Goal: Information Seeking & Learning: Check status

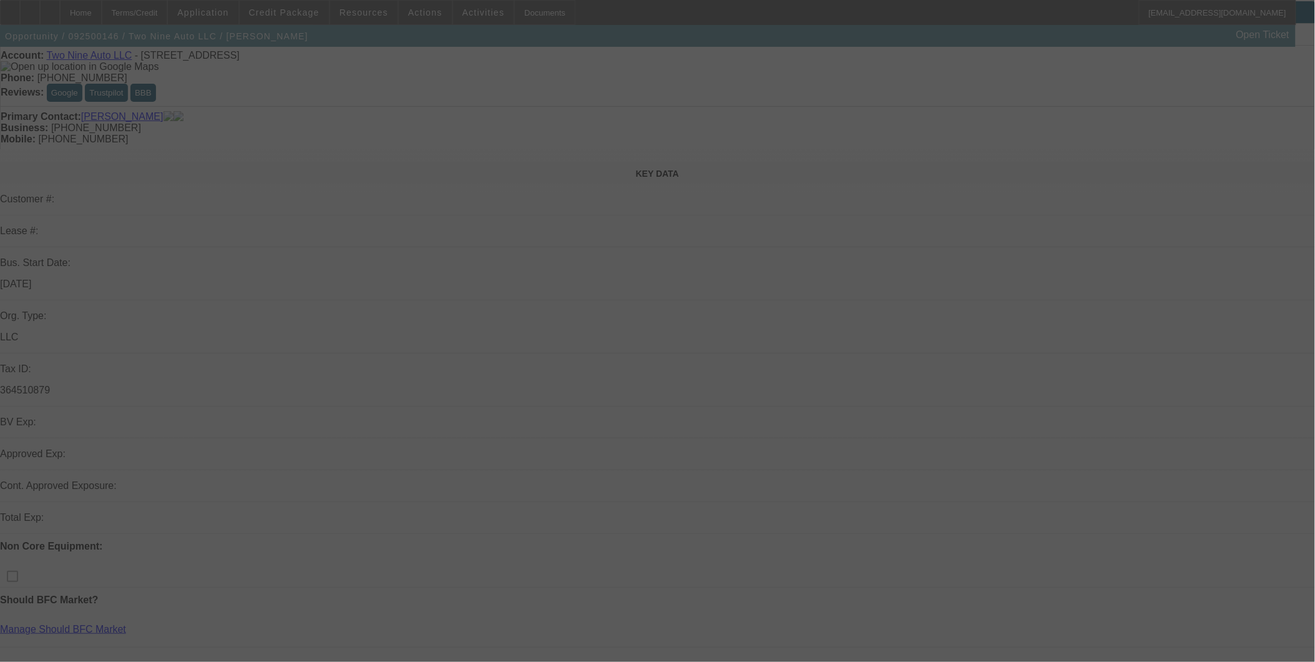
scroll to position [139, 0]
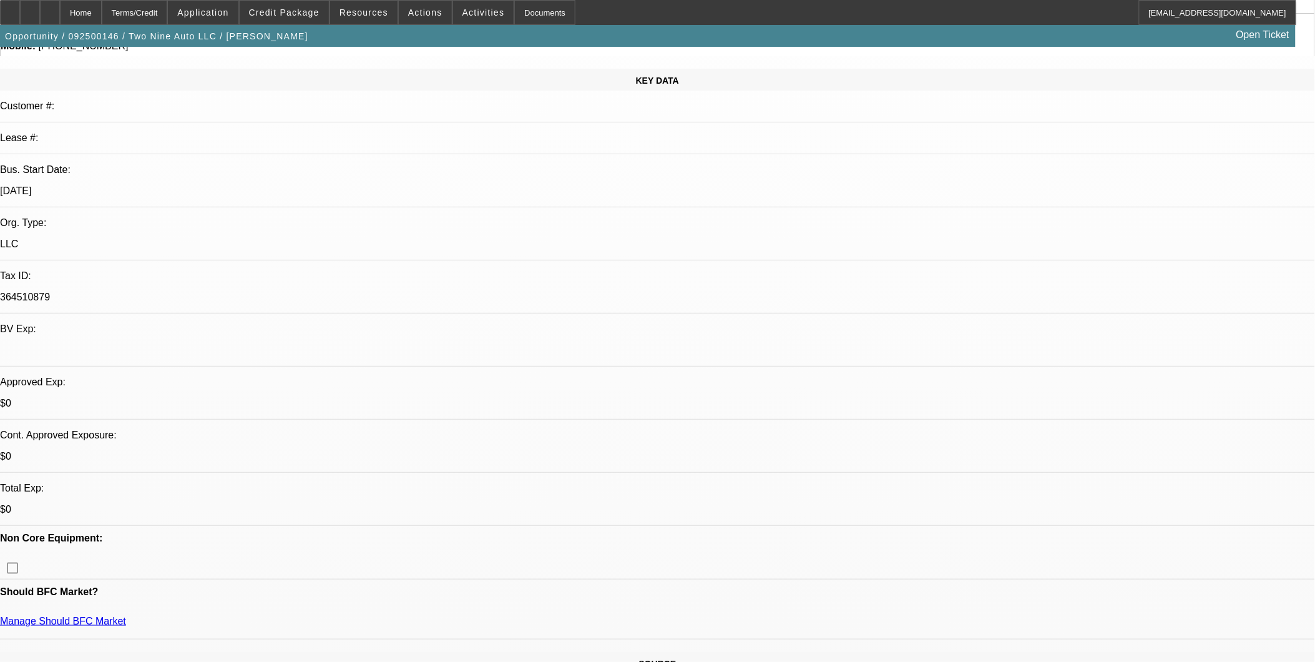
select select "0"
select select "2"
select select "0.1"
select select "4"
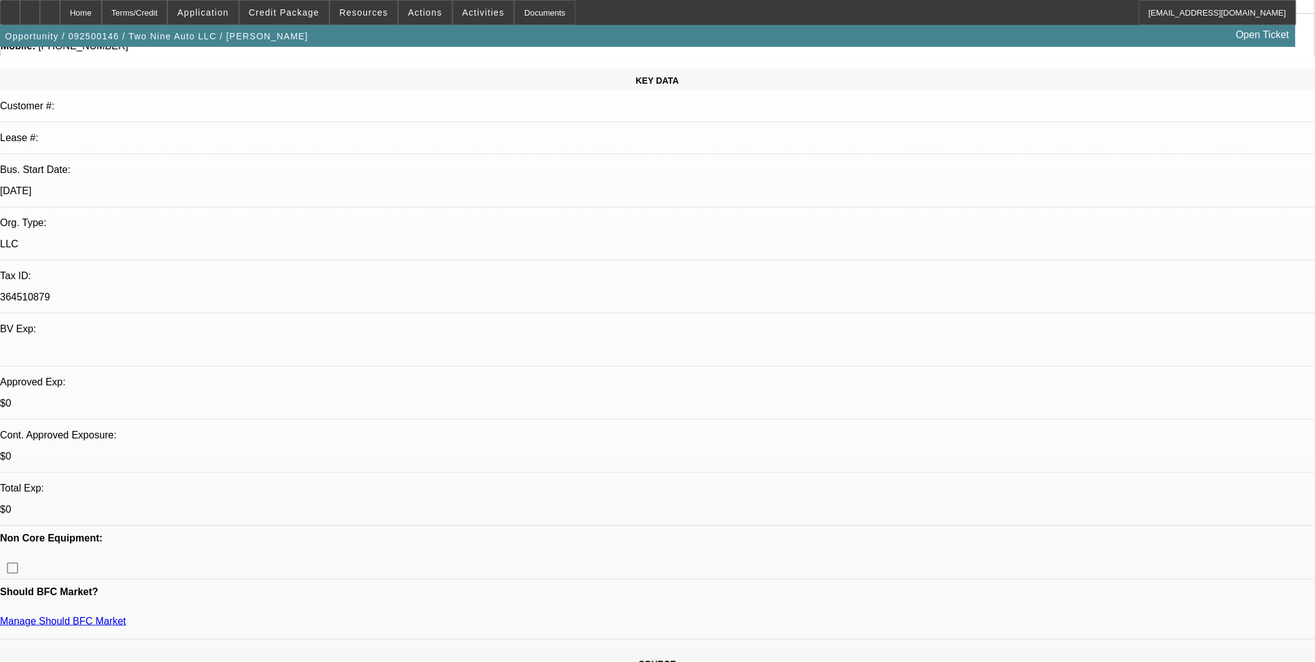
click at [320, 14] on span "Credit Package" at bounding box center [284, 12] width 71 height 10
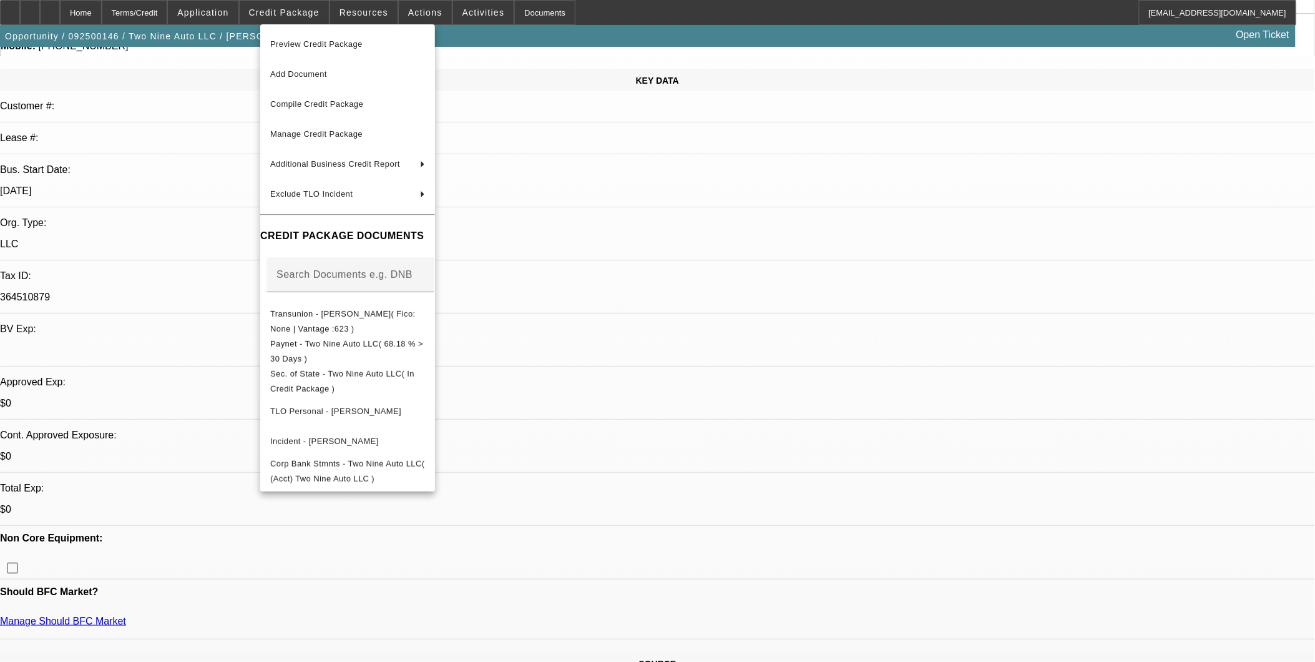
click at [518, 179] on div at bounding box center [657, 331] width 1315 height 662
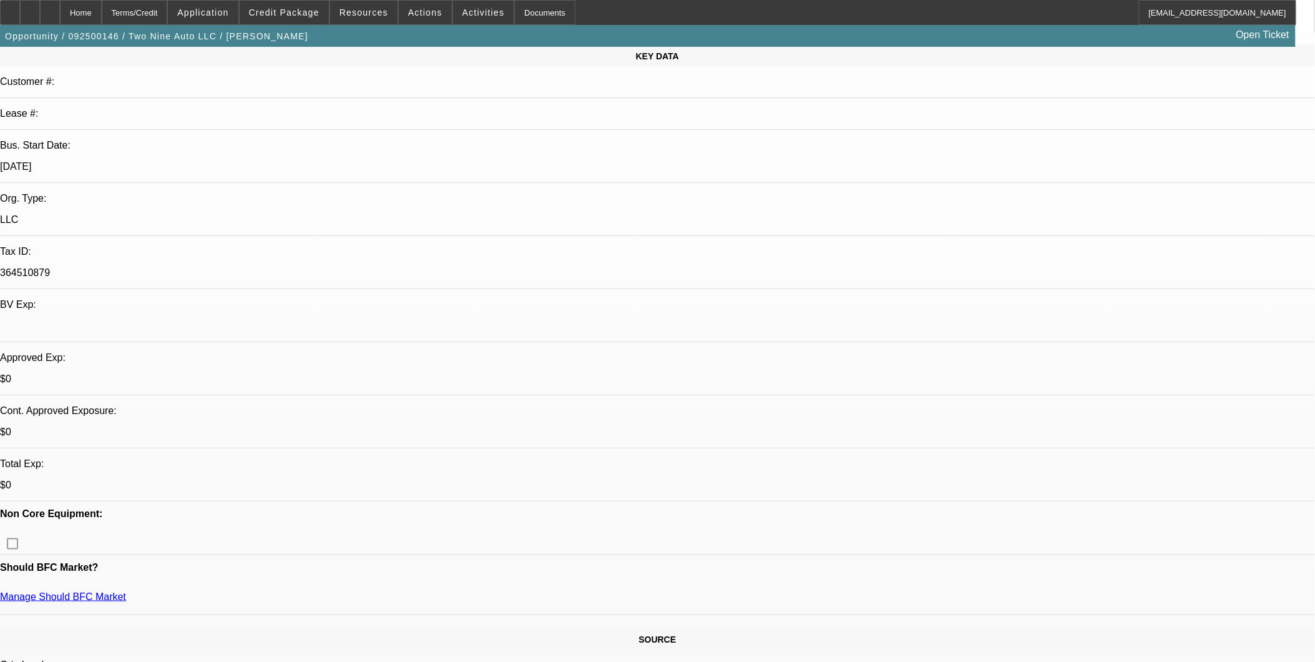
scroll to position [277, 0]
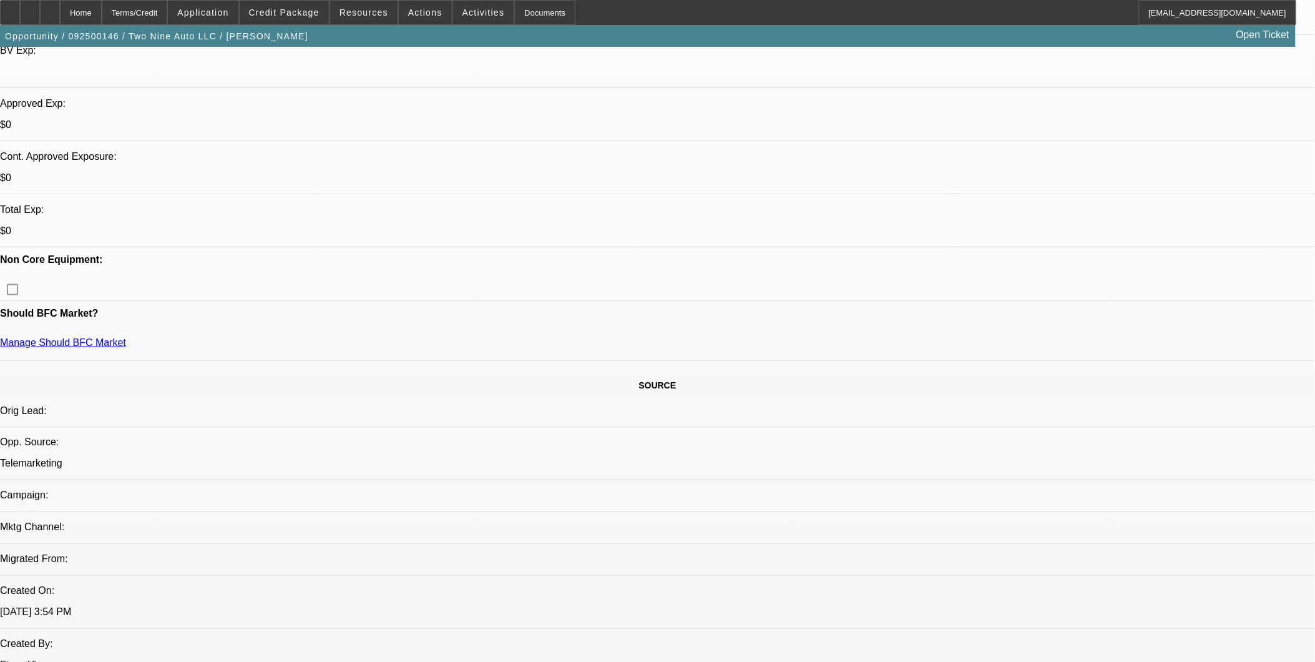
scroll to position [485, 0]
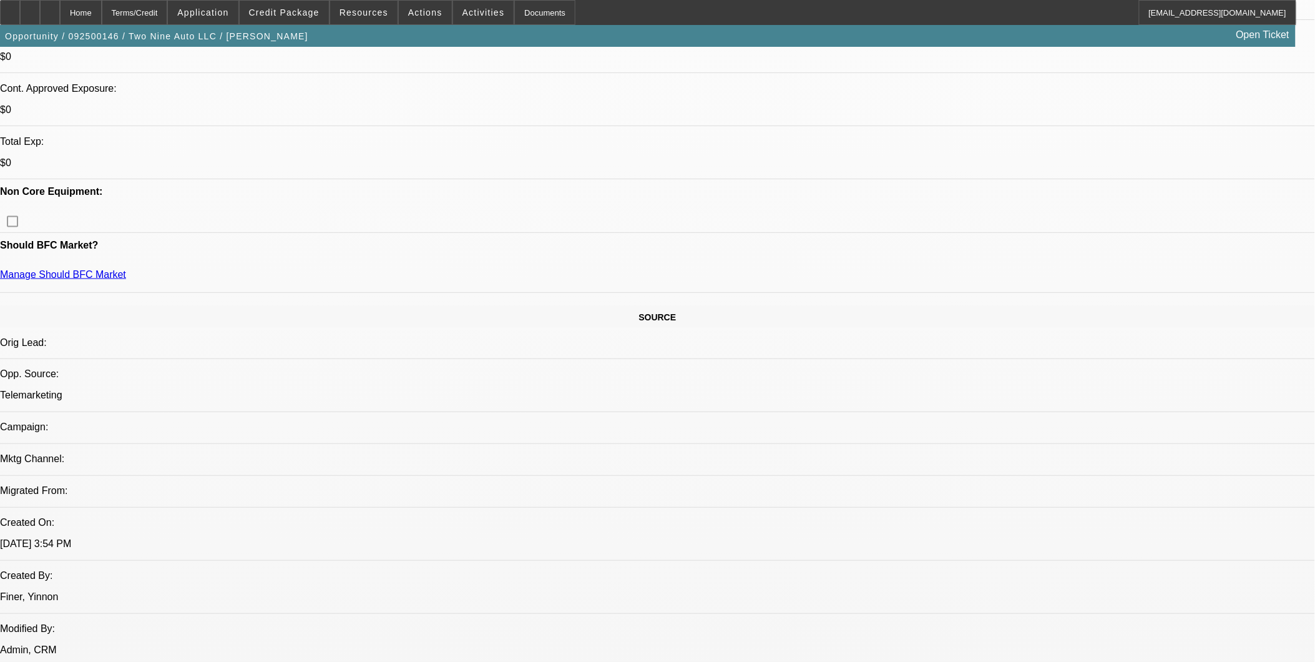
click at [316, 7] on span at bounding box center [284, 13] width 89 height 30
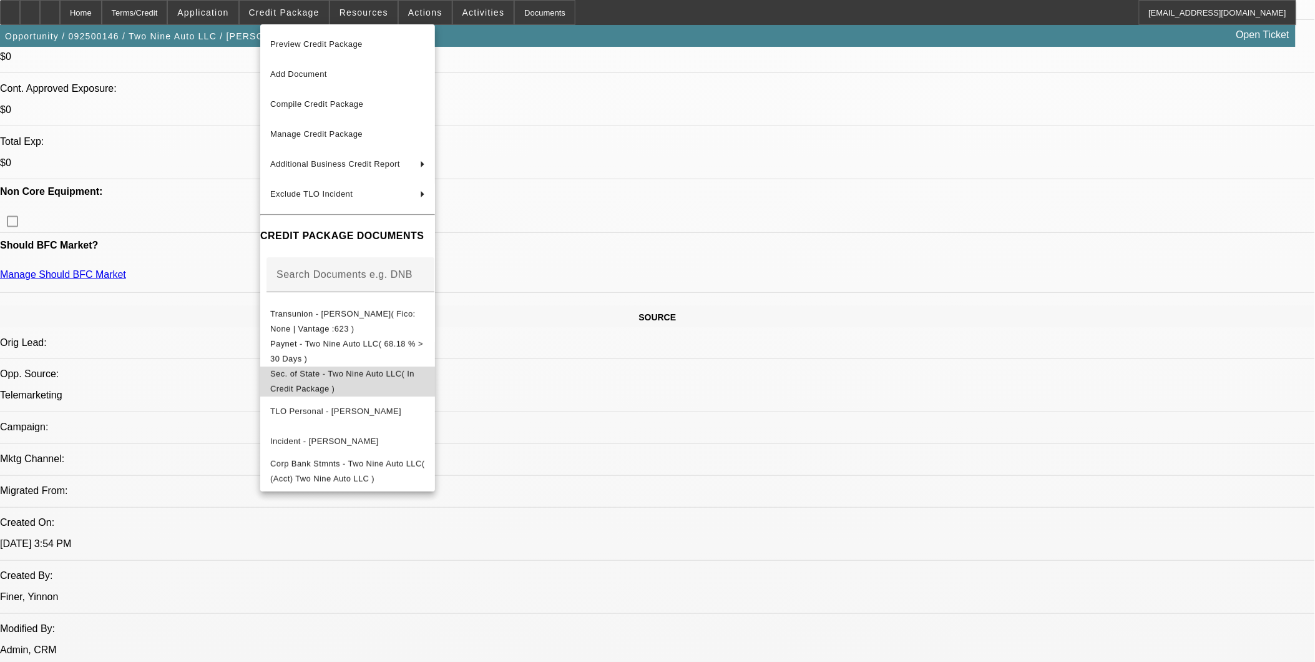
click at [341, 179] on span "Sec. of State - Two Nine Auto LLC( In Credit Package )" at bounding box center [342, 380] width 144 height 24
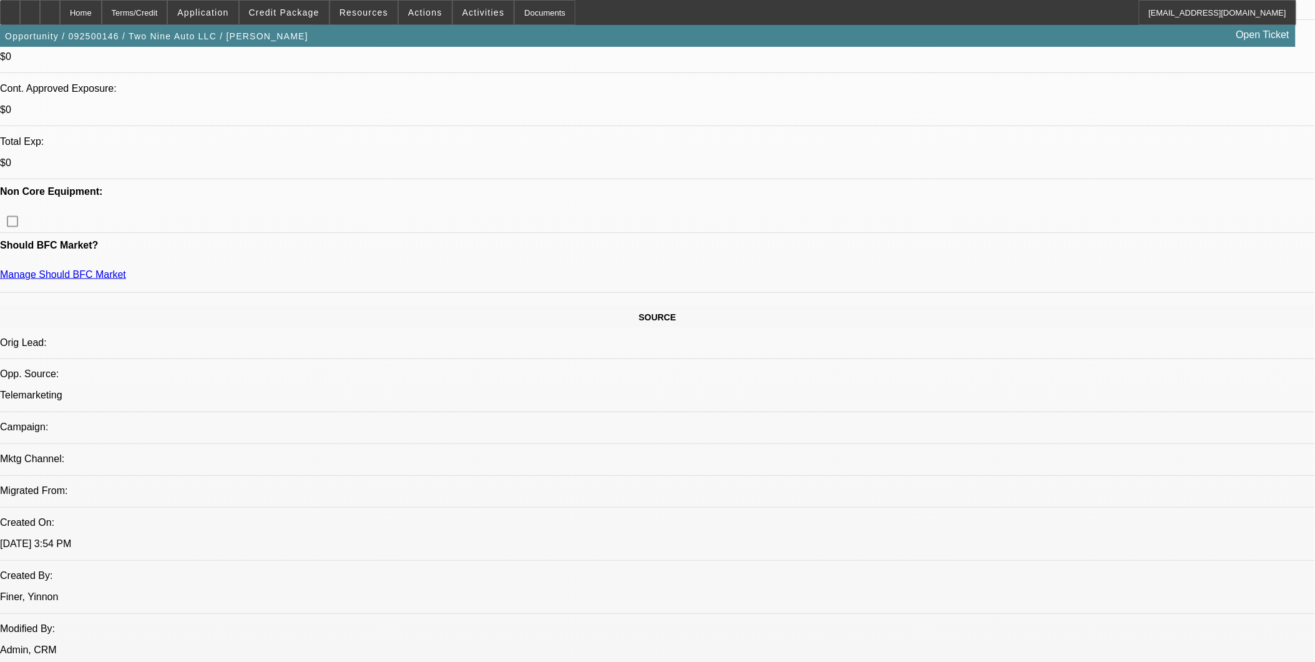
drag, startPoint x: 290, startPoint y: 245, endPoint x: 309, endPoint y: 247, distance: 18.8
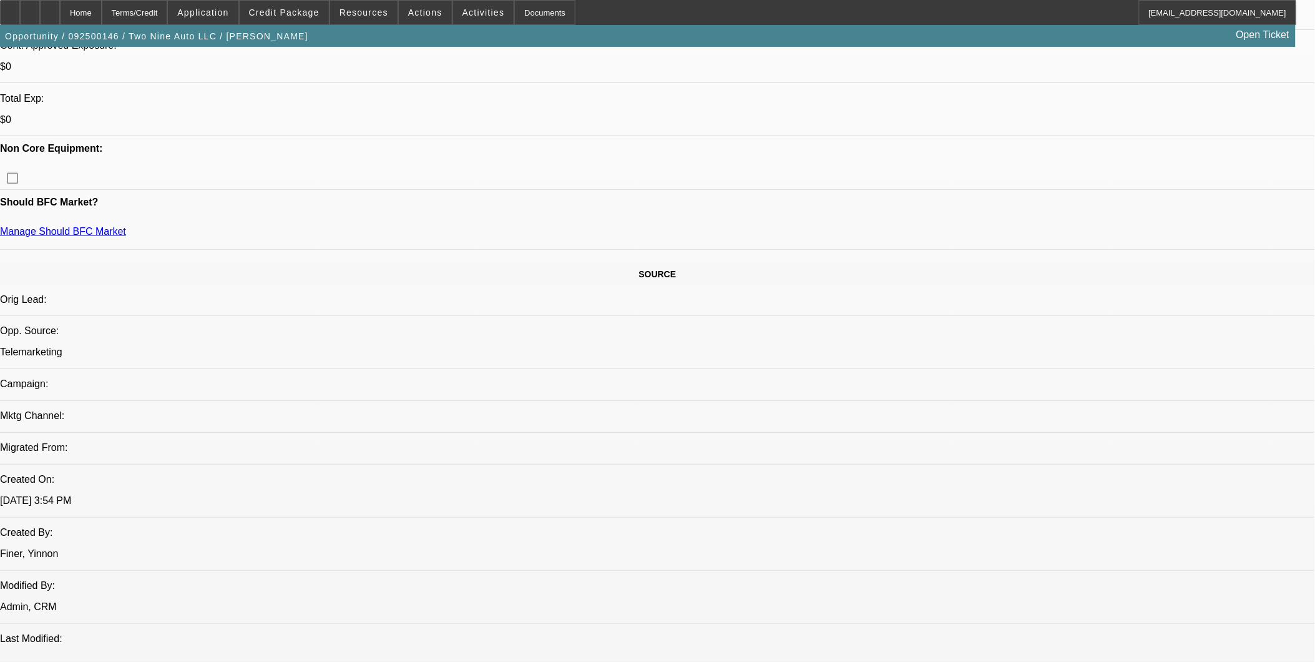
scroll to position [693, 0]
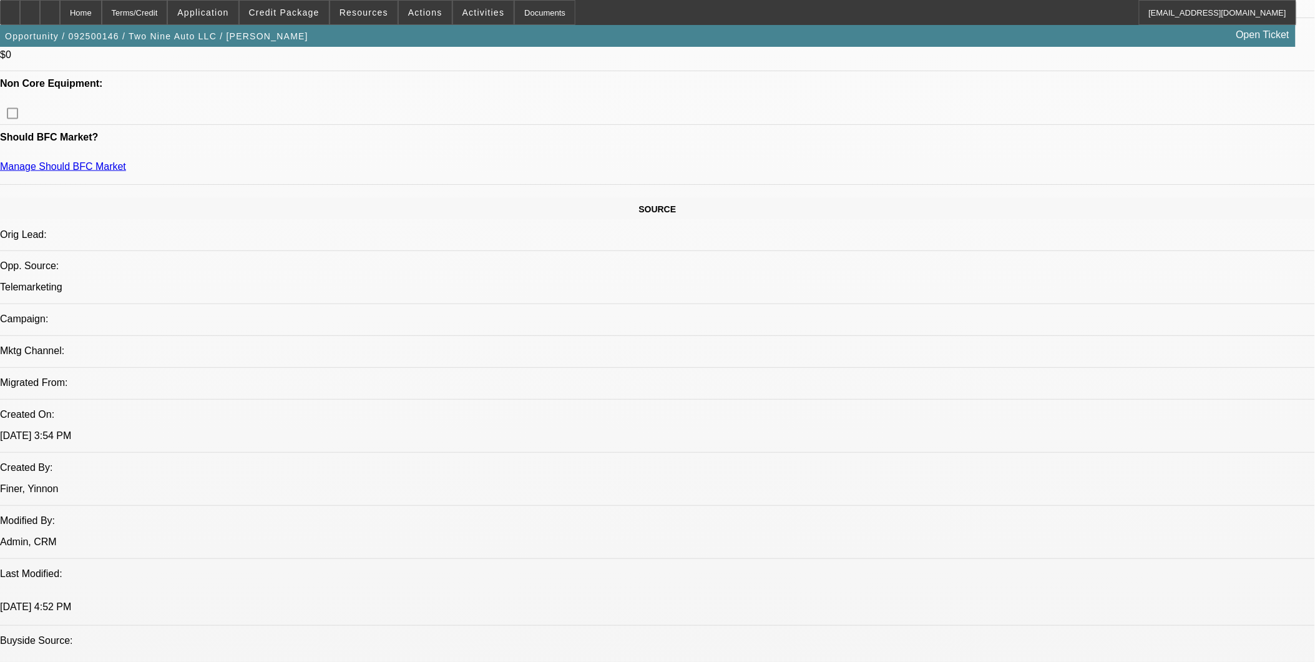
scroll to position [485, 0]
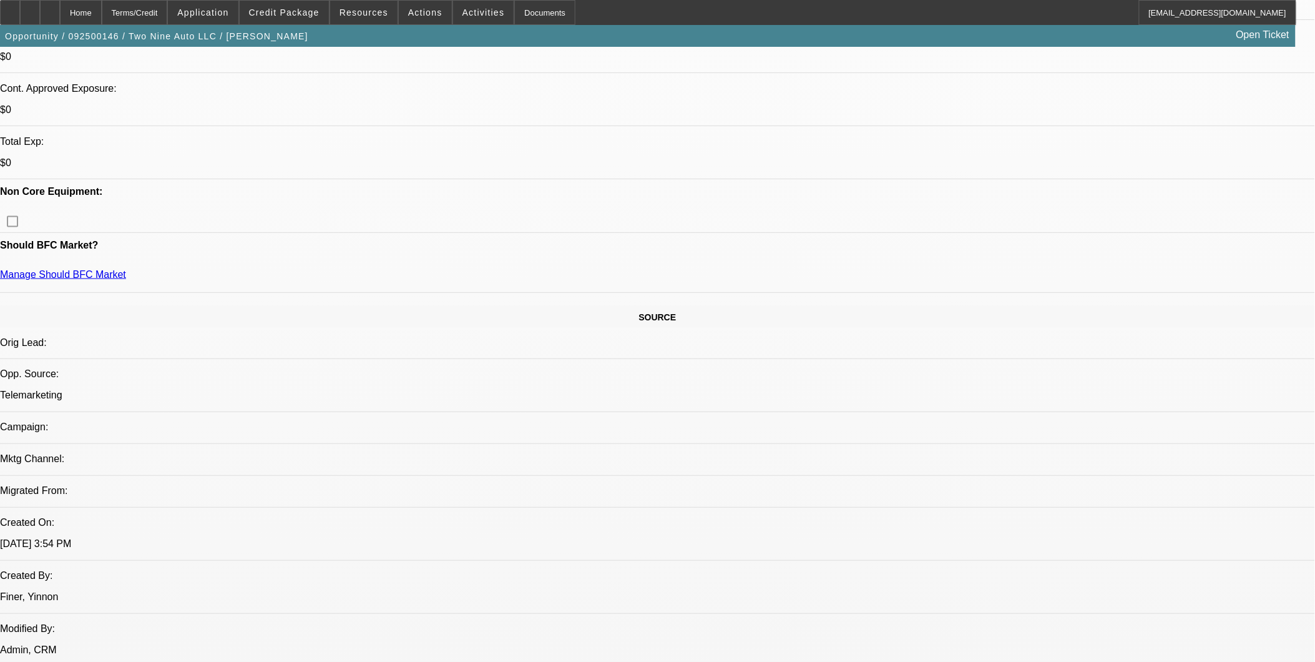
drag, startPoint x: 301, startPoint y: 242, endPoint x: 445, endPoint y: 279, distance: 148.4
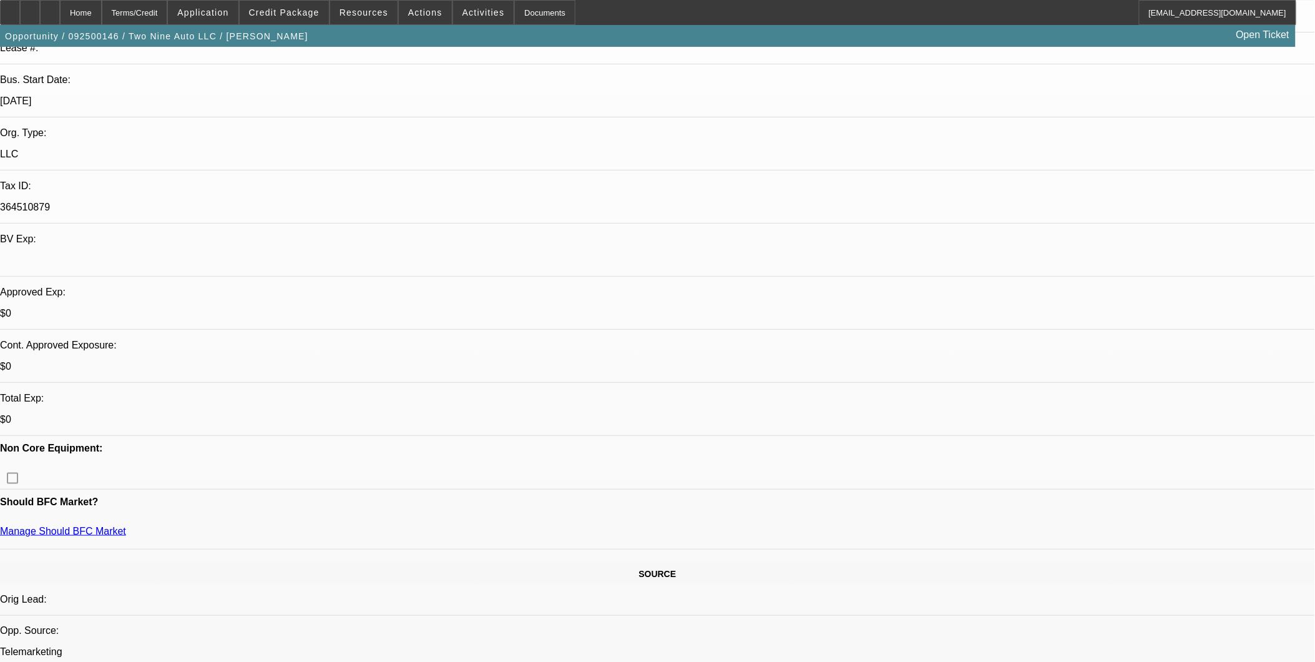
scroll to position [208, 0]
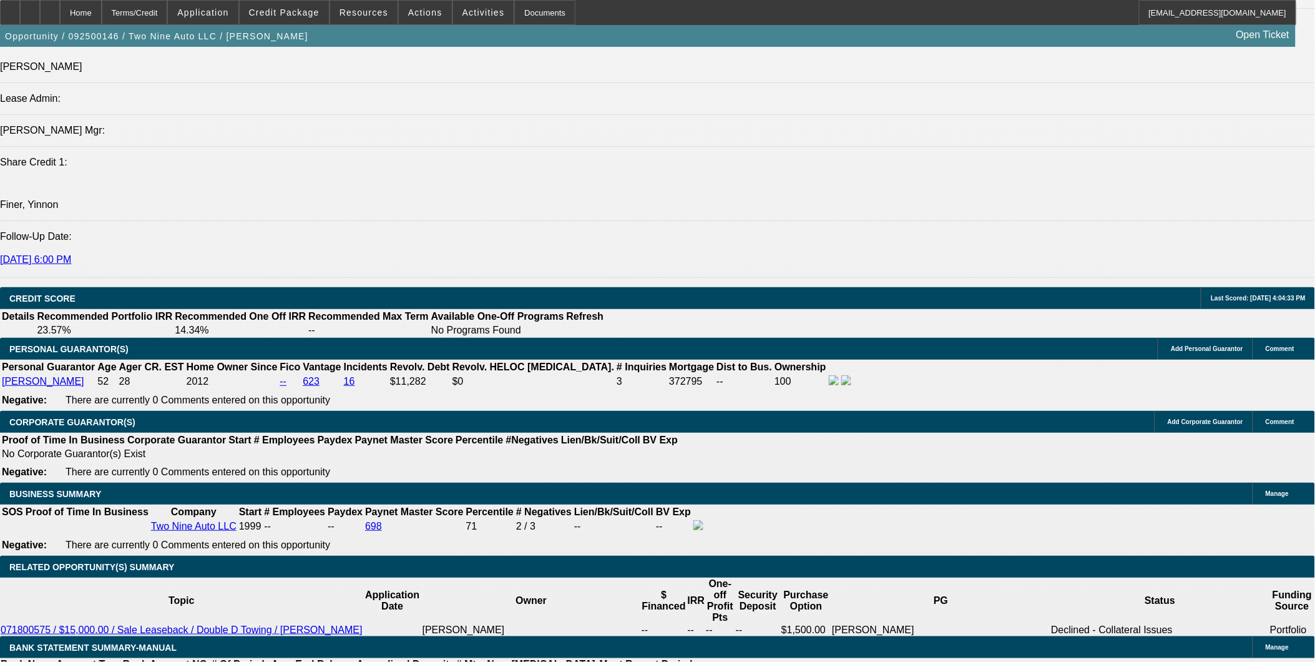
scroll to position [1595, 0]
